Goal: Find contact information: Find contact information

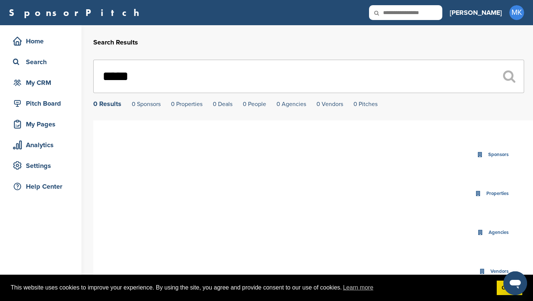
click at [394, 14] on icon at bounding box center [381, 13] width 25 height 16
click at [394, 13] on icon at bounding box center [381, 13] width 25 height 16
click at [435, 11] on input "text" at bounding box center [405, 12] width 73 height 15
type input "******"
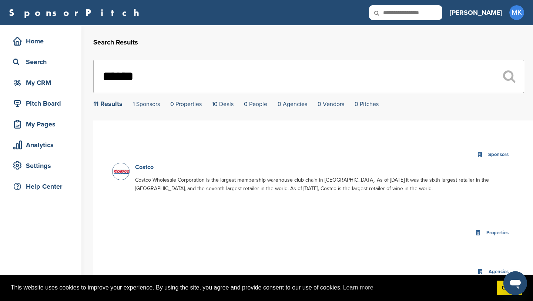
click at [146, 171] on link "Costco" at bounding box center [144, 166] width 19 height 7
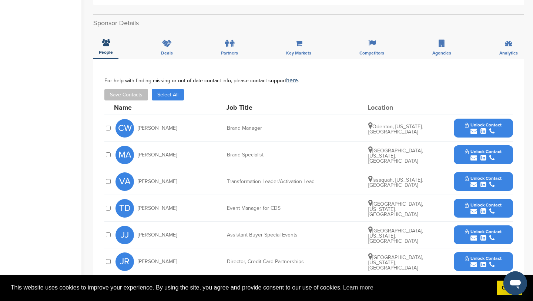
scroll to position [233, 0]
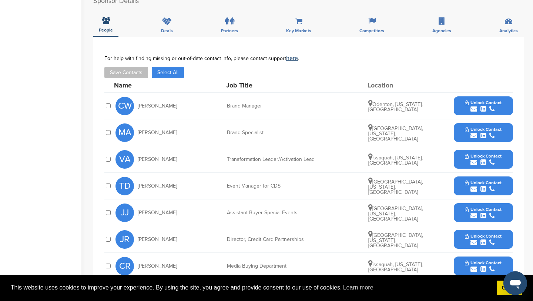
click at [473, 182] on span "Unlock Contact" at bounding box center [483, 182] width 37 height 5
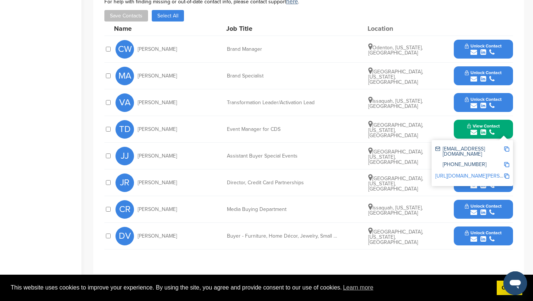
scroll to position [294, 0]
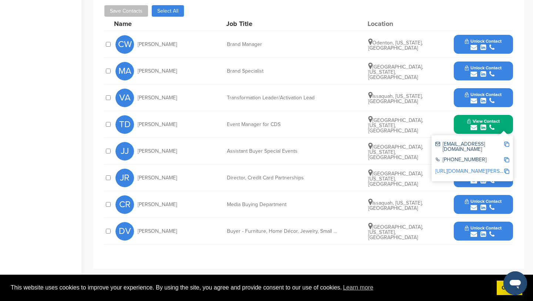
click at [507, 144] on img at bounding box center [506, 143] width 5 height 5
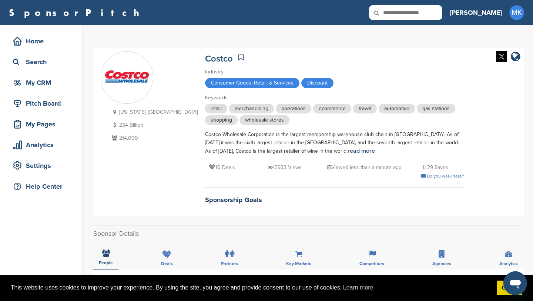
click at [427, 13] on input "text" at bounding box center [405, 12] width 73 height 15
type input "****"
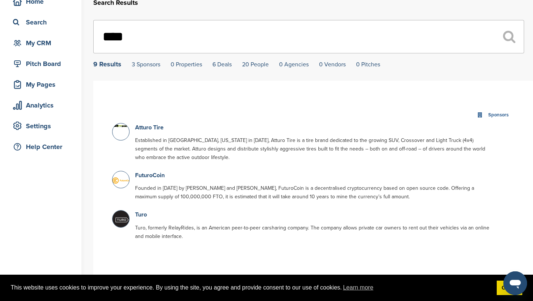
scroll to position [41, 0]
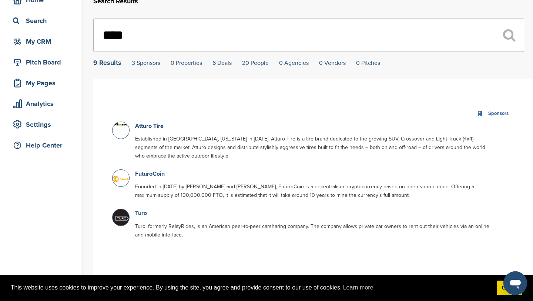
click at [139, 213] on link "Turo" at bounding box center [141, 212] width 12 height 7
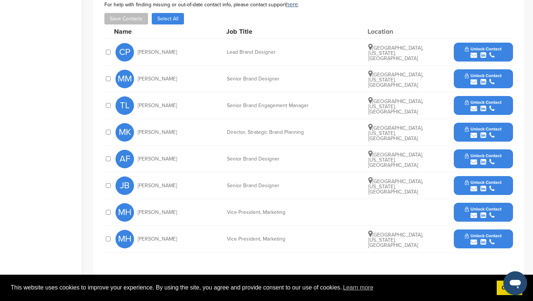
scroll to position [263, 0]
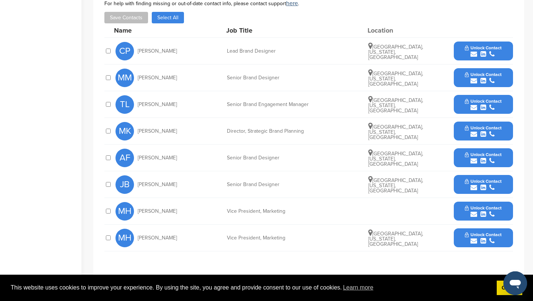
click at [465, 154] on span "Unlock Contact" at bounding box center [483, 154] width 37 height 5
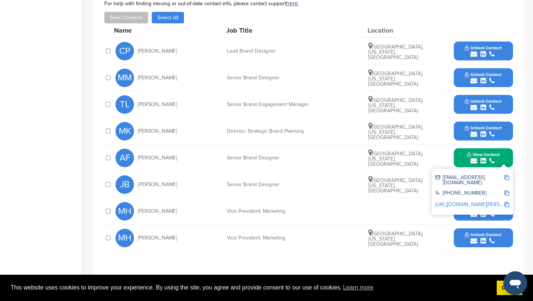
click at [466, 104] on span "Unlock Contact" at bounding box center [483, 101] width 37 height 5
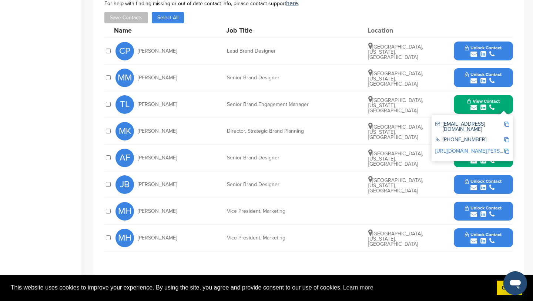
click at [313, 136] on div "MK Matt Kerbel Director, Strategic Brand Planning Berkeley, California, United …" at bounding box center [315, 131] width 398 height 26
click at [514, 110] on div "**********" at bounding box center [308, 128] width 431 height 293
click at [507, 107] on button "View Contact" at bounding box center [484, 104] width 50 height 22
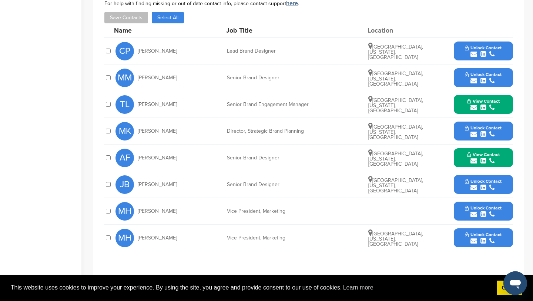
click at [506, 130] on button "Unlock Contact" at bounding box center [483, 131] width 54 height 22
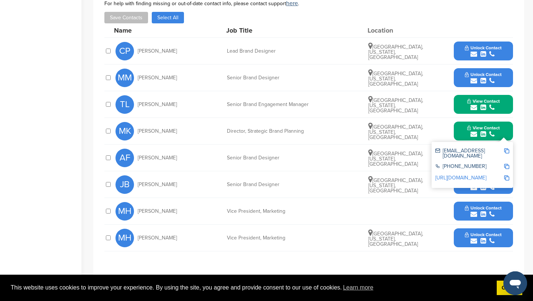
click at [504, 103] on button "View Contact" at bounding box center [484, 104] width 50 height 22
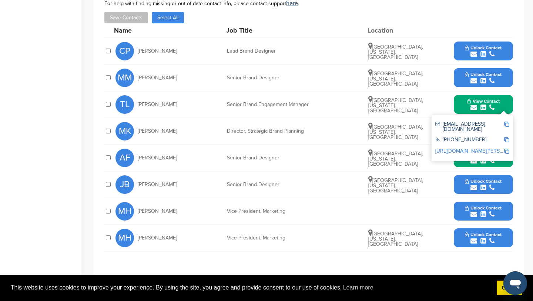
click at [507, 124] on img at bounding box center [506, 123] width 5 height 5
click at [502, 108] on button "View Contact" at bounding box center [484, 104] width 50 height 22
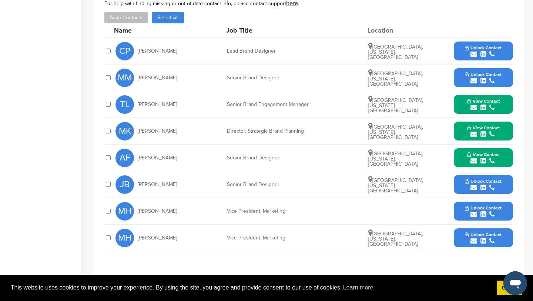
click at [507, 135] on button "View Contact" at bounding box center [484, 131] width 50 height 22
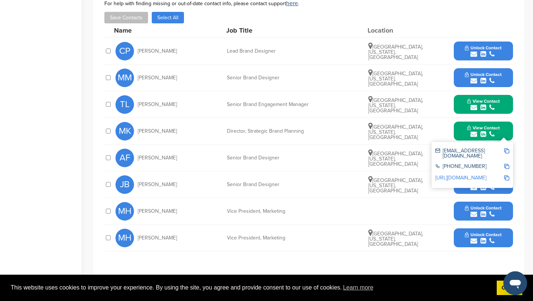
click at [509, 150] on img at bounding box center [506, 150] width 5 height 5
click at [502, 134] on button "View Contact" at bounding box center [484, 131] width 50 height 22
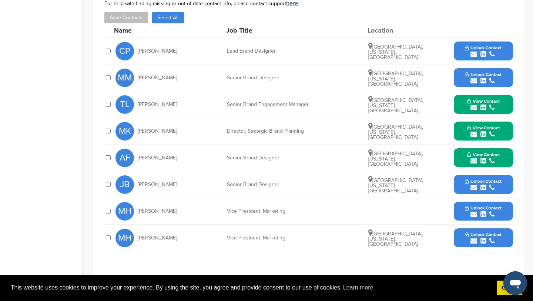
click at [507, 166] on button "View Contact" at bounding box center [484, 158] width 50 height 22
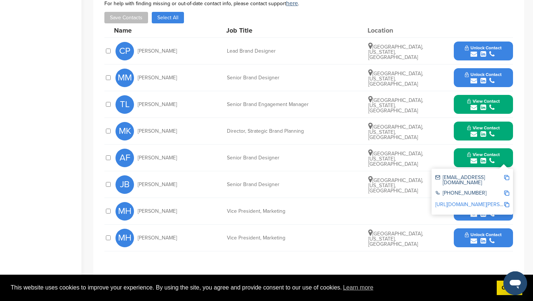
click at [507, 179] on img at bounding box center [506, 177] width 5 height 5
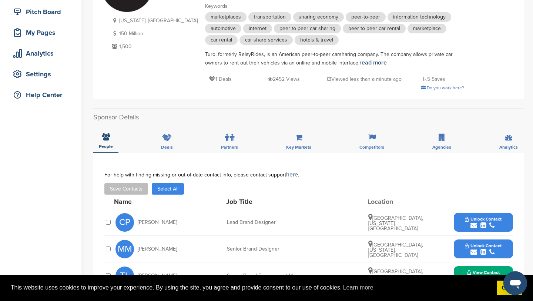
scroll to position [0, 0]
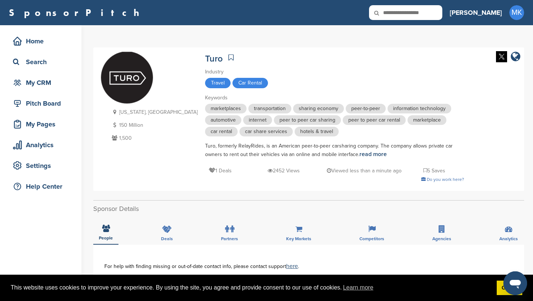
click at [424, 15] on input "text" at bounding box center [405, 12] width 73 height 15
type input "*******"
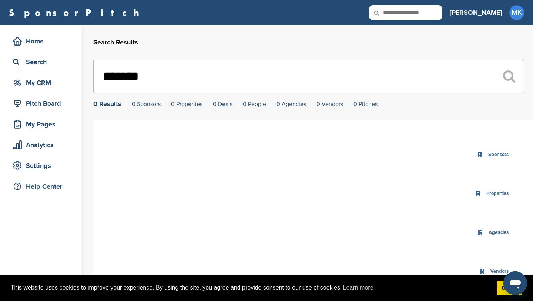
click at [126, 77] on input "*******" at bounding box center [308, 76] width 431 height 33
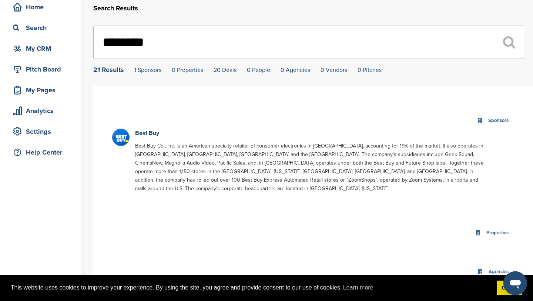
scroll to position [40, 0]
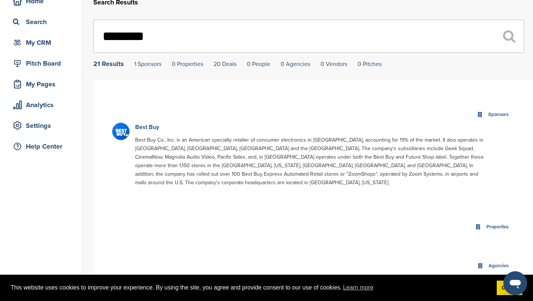
type input "********"
click at [153, 131] on link "Best Buy" at bounding box center [147, 126] width 24 height 7
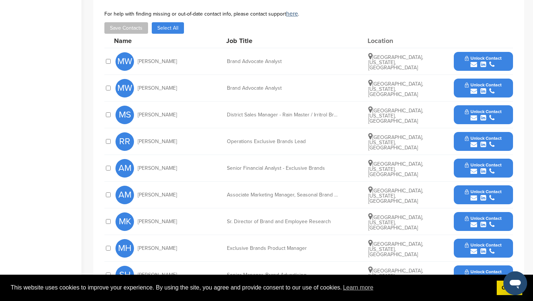
scroll to position [300, 0]
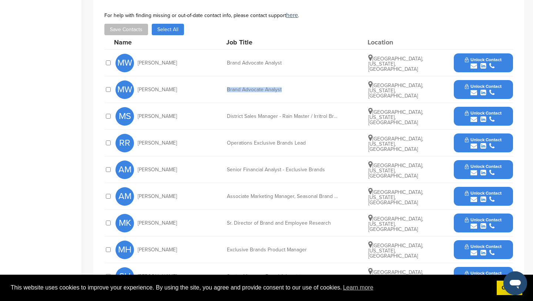
drag, startPoint x: 227, startPoint y: 82, endPoint x: 297, endPoint y: 82, distance: 70.0
click at [297, 87] on div "Brand Advocate Analyst" at bounding box center [282, 89] width 111 height 5
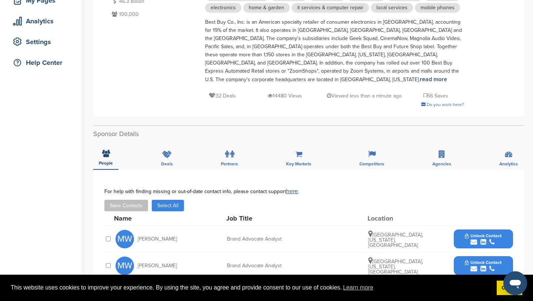
scroll to position [0, 0]
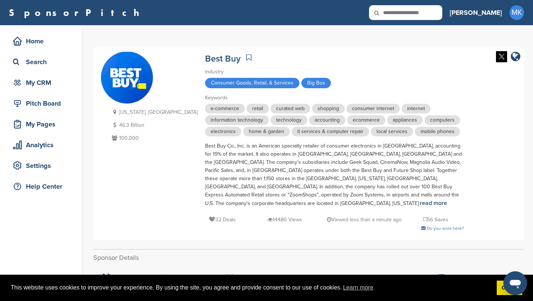
click at [424, 13] on input "text" at bounding box center [405, 12] width 73 height 15
type input "***"
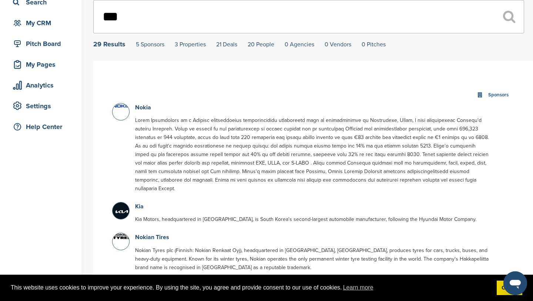
scroll to position [68, 0]
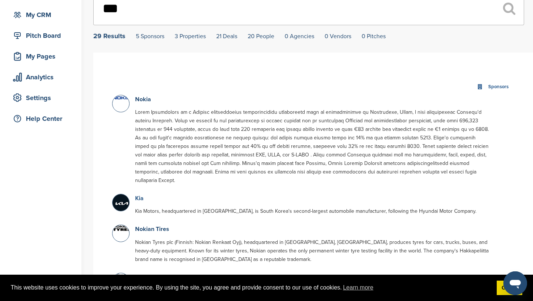
click at [140, 194] on link "Kia" at bounding box center [139, 197] width 9 height 7
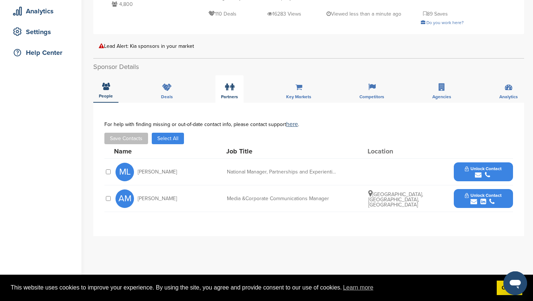
scroll to position [142, 0]
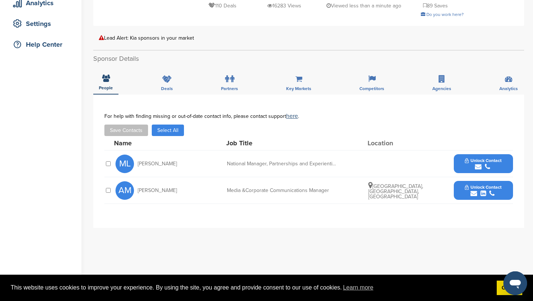
click at [480, 160] on span "Unlock Contact" at bounding box center [483, 160] width 37 height 5
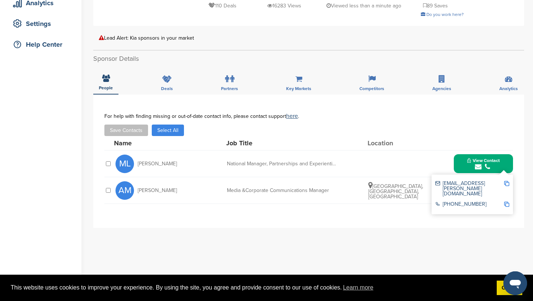
click at [510, 183] on div "msylvialopez-navarro@kia.com 843-573-2300" at bounding box center [472, 194] width 81 height 40
click at [507, 185] on img at bounding box center [506, 183] width 5 height 5
click at [477, 154] on button "View Contact" at bounding box center [484, 164] width 50 height 22
click at [506, 177] on div "AM Alyson Macdonald Media &Corporate Communications Manager Sydney, New South W…" at bounding box center [315, 190] width 398 height 26
click at [506, 183] on button "Unlock Contact" at bounding box center [483, 190] width 54 height 22
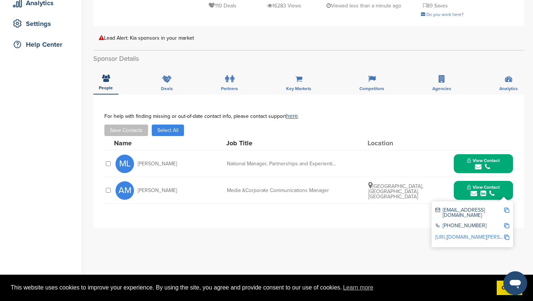
click at [510, 210] on div "amacdonald@kia.com.au 949-468-4813 https://www.linkedin.com/in/alyson-macdonald…" at bounding box center [472, 224] width 81 height 46
click at [508, 210] on img at bounding box center [506, 209] width 5 height 5
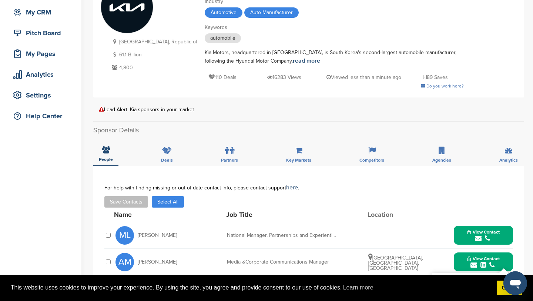
scroll to position [0, 0]
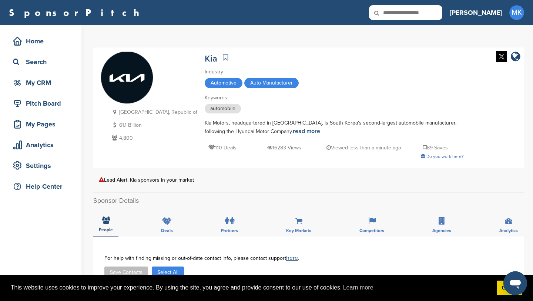
click at [394, 10] on icon at bounding box center [381, 13] width 25 height 16
click at [427, 12] on input "text" at bounding box center [405, 12] width 73 height 15
type input "****"
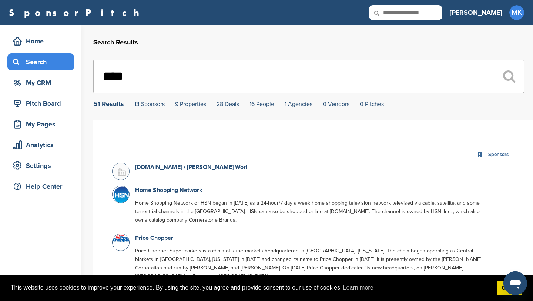
drag, startPoint x: 219, startPoint y: 82, endPoint x: 11, endPoint y: 69, distance: 208.6
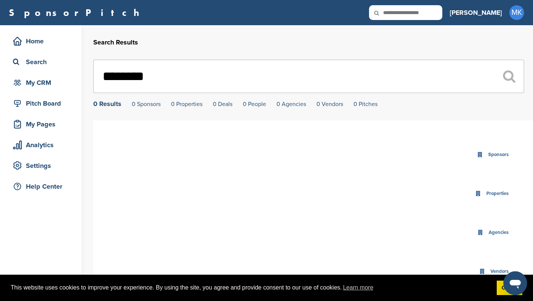
click at [137, 79] on input "********" at bounding box center [308, 76] width 431 height 33
type input "*********"
